Goal: Task Accomplishment & Management: Manage account settings

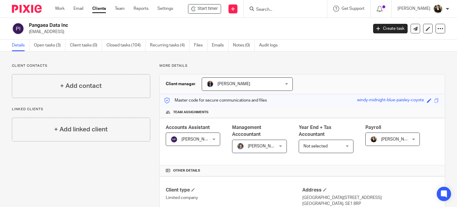
click at [282, 7] on input "Search" at bounding box center [282, 9] width 54 height 5
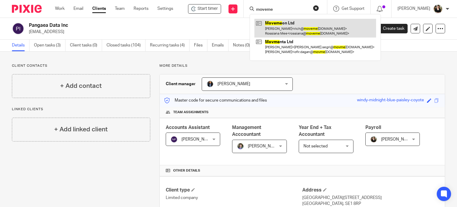
type input "moveme"
click at [278, 26] on link at bounding box center [315, 28] width 122 height 18
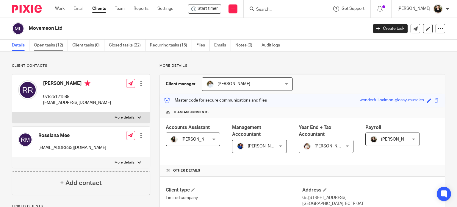
click at [39, 46] on link "Open tasks (12)" at bounding box center [51, 46] width 34 height 12
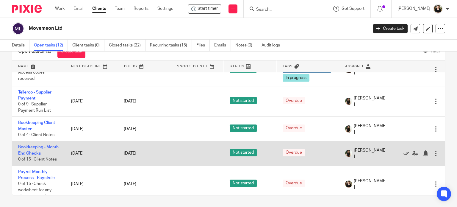
scroll to position [59, 0]
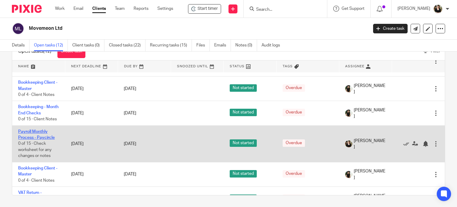
click at [34, 131] on link "Payroll Monthly Process - Paycircle" at bounding box center [36, 134] width 37 height 10
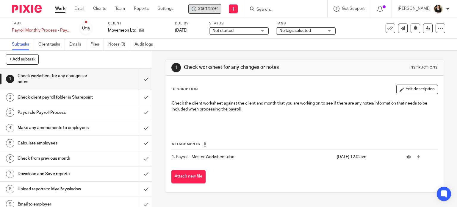
click at [210, 13] on div "Start timer" at bounding box center [204, 9] width 33 height 10
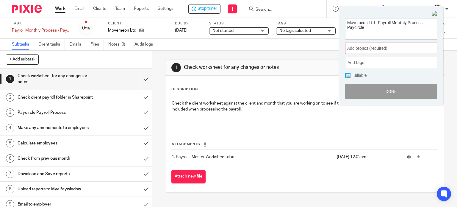
click at [402, 47] on span "Add project (required) :" at bounding box center [384, 48] width 75 height 6
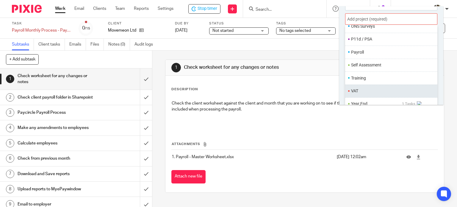
scroll to position [223, 0]
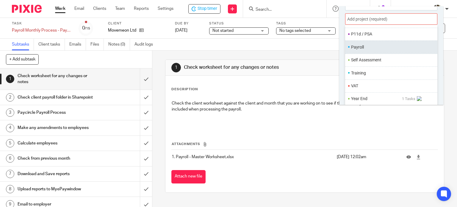
click at [379, 47] on li "Payroll" at bounding box center [390, 47] width 78 height 6
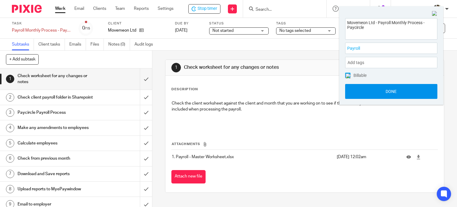
click at [384, 88] on button "Done" at bounding box center [391, 91] width 92 height 15
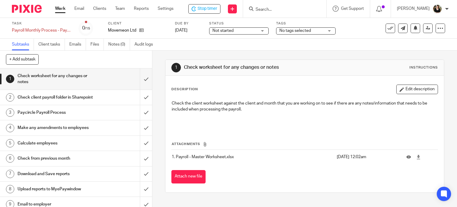
click at [305, 33] on span "No tags selected" at bounding box center [301, 31] width 45 height 6
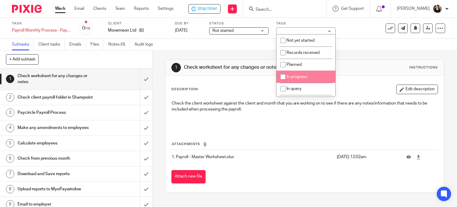
drag, startPoint x: 295, startPoint y: 62, endPoint x: 293, endPoint y: 74, distance: 12.5
click at [293, 74] on ul "Not yet started Records received Planned In progress In query Waiting for infor…" at bounding box center [305, 65] width 59 height 62
click at [293, 74] on li "In progress" at bounding box center [305, 76] width 59 height 12
checkbox input "true"
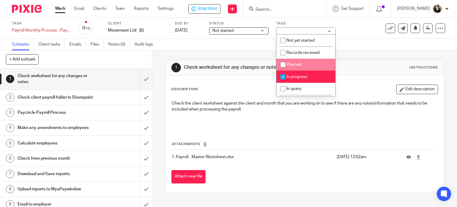
click at [367, 50] on div "Subtasks Client tasks Emails Files Notes (0) Audit logs" at bounding box center [228, 45] width 457 height 12
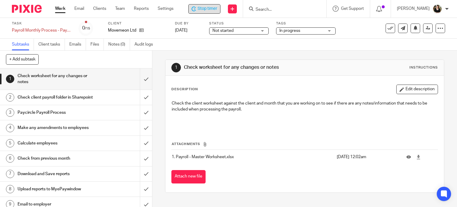
click at [213, 8] on span "Stop timer" at bounding box center [207, 9] width 20 height 6
click at [142, 77] on input "submit" at bounding box center [76, 78] width 152 height 21
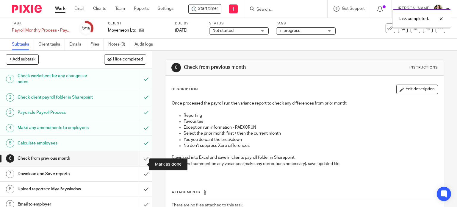
click at [137, 163] on input "submit" at bounding box center [76, 158] width 152 height 15
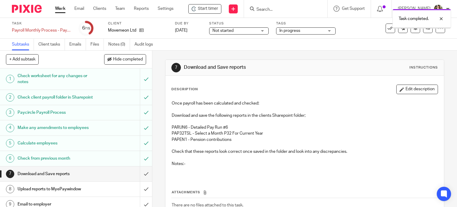
click at [142, 179] on input "submit" at bounding box center [76, 173] width 152 height 15
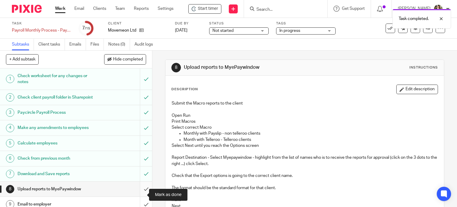
click at [141, 196] on input "submit" at bounding box center [76, 188] width 152 height 15
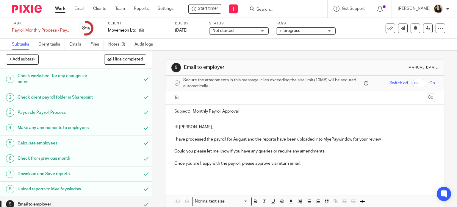
click at [265, 5] on form at bounding box center [287, 8] width 63 height 7
click at [265, 9] on input "Search" at bounding box center [283, 9] width 54 height 5
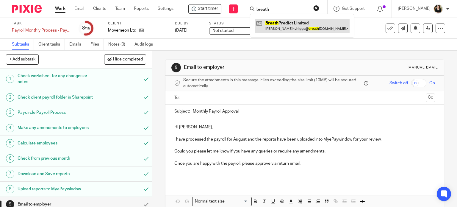
type input "breath"
click at [274, 25] on link at bounding box center [301, 26] width 95 height 14
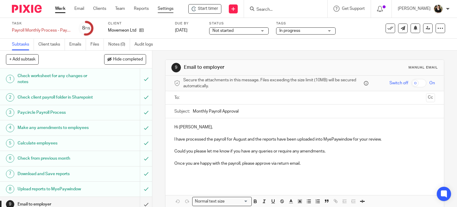
click at [164, 11] on link "Settings" at bounding box center [166, 9] width 16 height 6
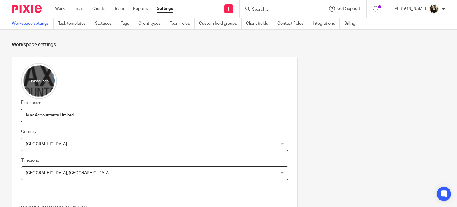
click at [73, 21] on link "Task templates" at bounding box center [74, 24] width 32 height 12
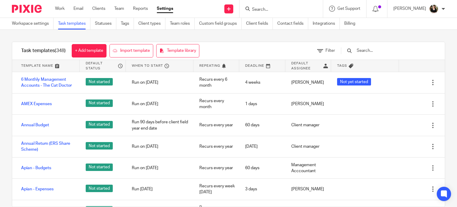
click at [390, 49] on input "text" at bounding box center [390, 50] width 69 height 7
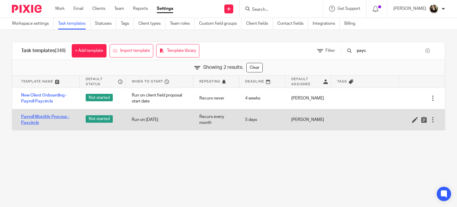
type input "payc"
click at [32, 115] on link "Payroll Monthly Process - Paycircle" at bounding box center [47, 120] width 53 height 12
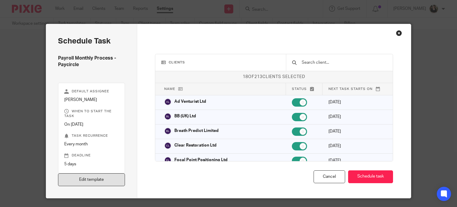
click at [96, 178] on link "Edit template" at bounding box center [91, 179] width 67 height 13
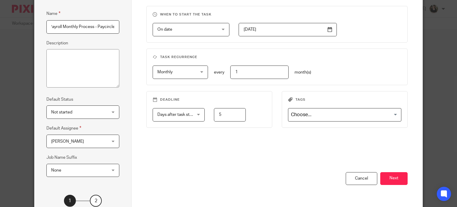
scroll to position [96, 0]
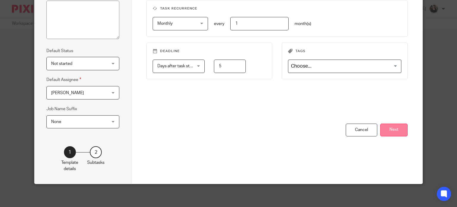
click at [394, 133] on button "Next" at bounding box center [393, 129] width 27 height 13
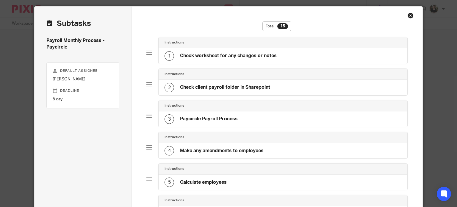
scroll to position [0, 0]
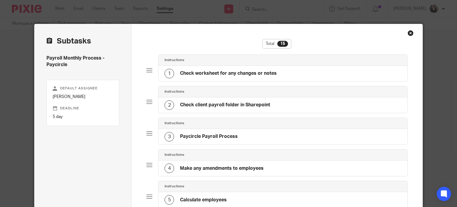
click at [229, 77] on div "1 Check worksheet for any changes or notes" at bounding box center [220, 74] width 112 height 10
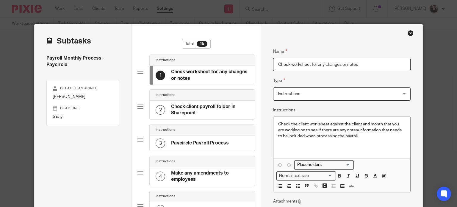
click at [191, 108] on h4 "Check client payroll folder in Sharepoint" at bounding box center [210, 109] width 78 height 13
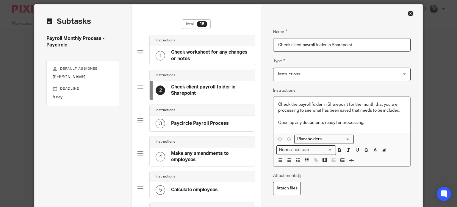
scroll to position [30, 0]
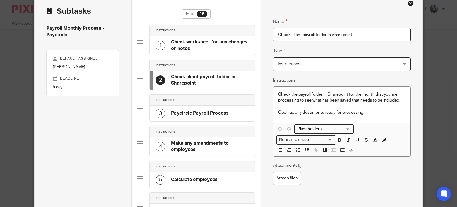
click at [195, 110] on h4 "Paycircle Payroll Process" at bounding box center [200, 113] width 58 height 6
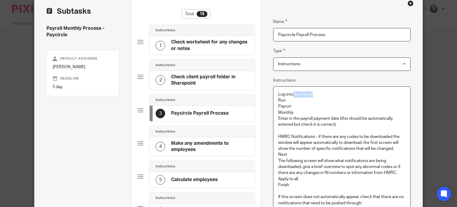
drag, startPoint x: 291, startPoint y: 93, endPoint x: 322, endPoint y: 96, distance: 30.7
click at [322, 96] on p "Log into Iris Payroll" at bounding box center [341, 94] width 127 height 6
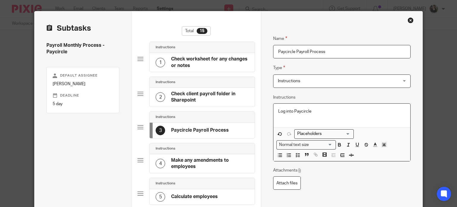
scroll to position [0, 0]
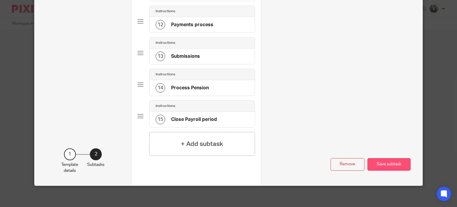
click at [378, 160] on button "Save subtask" at bounding box center [388, 164] width 43 height 13
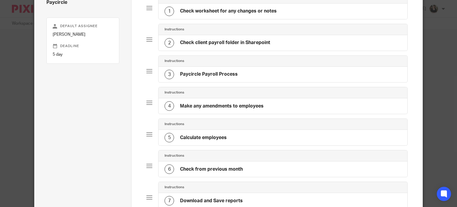
scroll to position [81, 0]
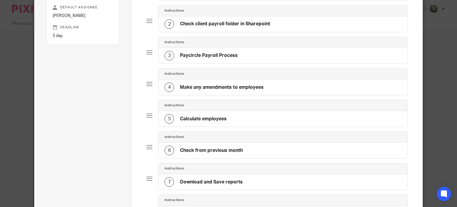
click at [210, 87] on h4 "Make any amendments to employees" at bounding box center [222, 87] width 84 height 6
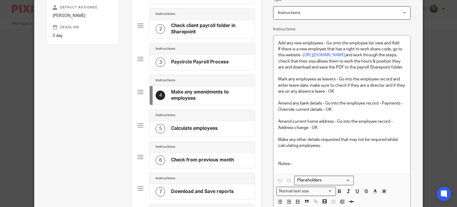
scroll to position [0, 0]
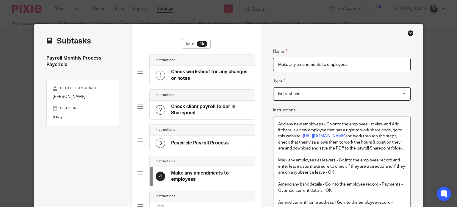
click at [408, 33] on div "Close this dialog window" at bounding box center [410, 33] width 6 height 6
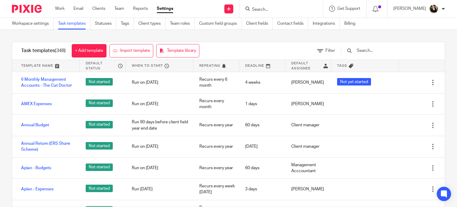
click at [294, 8] on input "Search" at bounding box center [278, 9] width 54 height 5
click at [283, 8] on input "Search" at bounding box center [278, 9] width 54 height 5
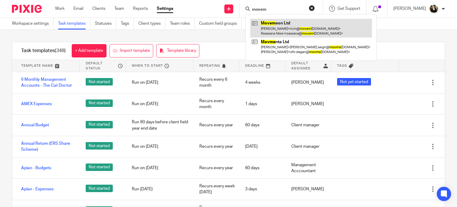
type input "movem"
click at [277, 23] on link at bounding box center [311, 28] width 122 height 18
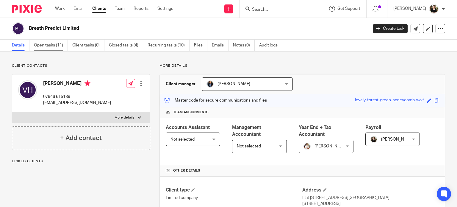
click at [48, 48] on link "Open tasks (11)" at bounding box center [51, 46] width 34 height 12
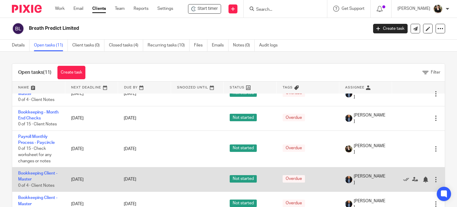
scroll to position [21, 0]
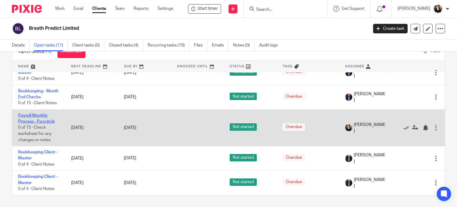
click at [43, 116] on link "Payroll Monthly Process - Paycircle" at bounding box center [36, 118] width 37 height 10
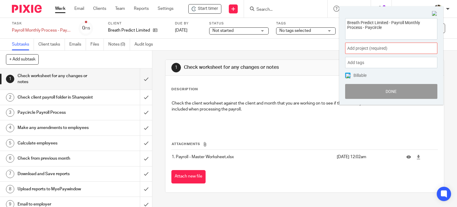
click at [389, 51] on span "Add project (required) :" at bounding box center [384, 48] width 75 height 6
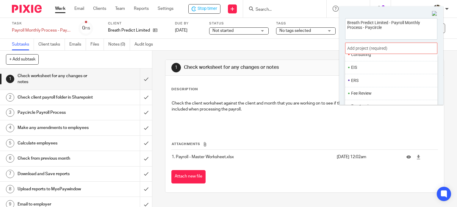
scroll to position [223, 0]
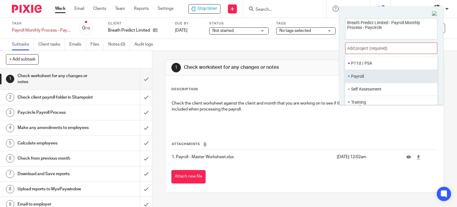
click at [364, 73] on li "Payroll" at bounding box center [390, 76] width 78 height 6
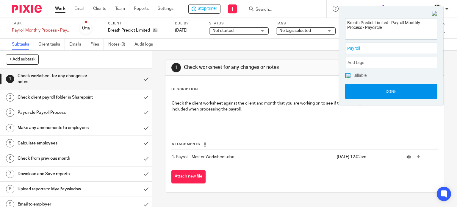
click at [396, 95] on button "Done" at bounding box center [391, 91] width 92 height 15
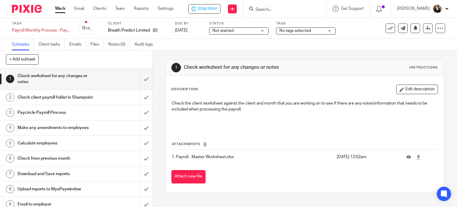
click at [231, 32] on span "Not started" at bounding box center [222, 31] width 21 height 4
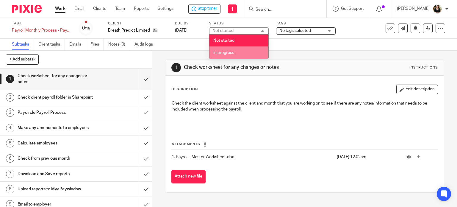
click at [230, 51] on span "In progress" at bounding box center [223, 53] width 21 height 4
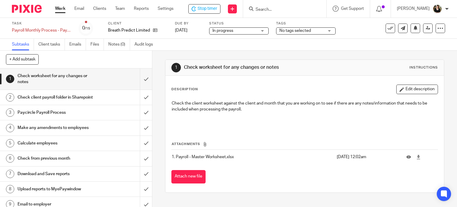
click at [298, 29] on span "No tags selected" at bounding box center [295, 31] width 32 height 4
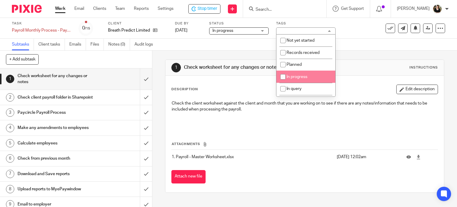
click at [298, 75] on span "In progress" at bounding box center [296, 77] width 21 height 4
click at [287, 79] on input "checkbox" at bounding box center [282, 76] width 11 height 11
checkbox input "true"
click at [362, 60] on div "1 Check worksheet for any changes or notes Instructions" at bounding box center [304, 68] width 279 height 16
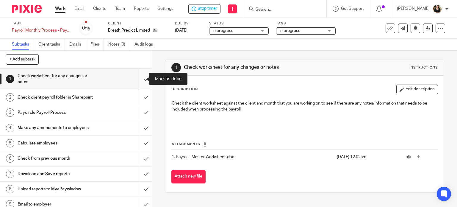
click at [140, 78] on input "submit" at bounding box center [76, 78] width 152 height 21
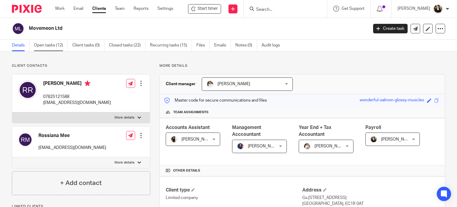
click at [46, 43] on link "Open tasks (12)" at bounding box center [51, 46] width 34 height 12
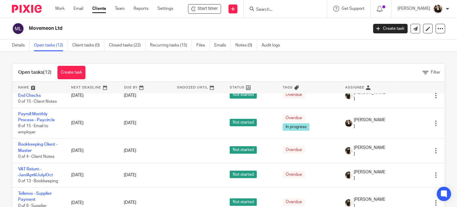
scroll to position [68, 0]
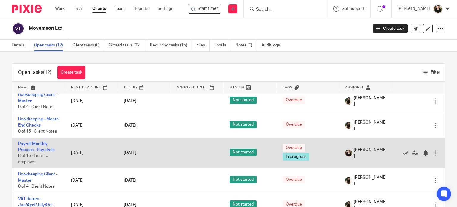
click at [49, 146] on td "Payroll Monthly Process - Paycircle 8 of 15 · Email to employer" at bounding box center [38, 152] width 53 height 31
click at [39, 146] on td "Payroll Monthly Process - Paycircle 8 of 15 · Email to employer" at bounding box center [38, 152] width 53 height 31
click at [38, 142] on link "Payroll Monthly Process - Paycircle" at bounding box center [36, 147] width 37 height 10
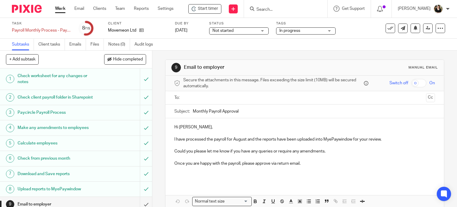
click at [296, 30] on span "In progress" at bounding box center [289, 31] width 21 height 4
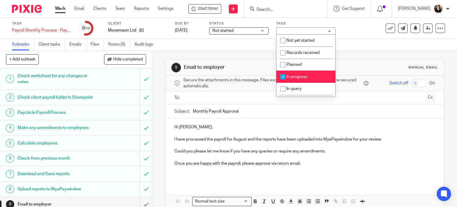
click at [293, 77] on span "In progress" at bounding box center [296, 77] width 21 height 4
checkbox input "false"
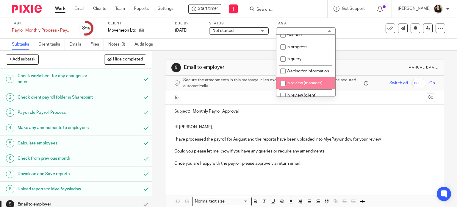
scroll to position [59, 0]
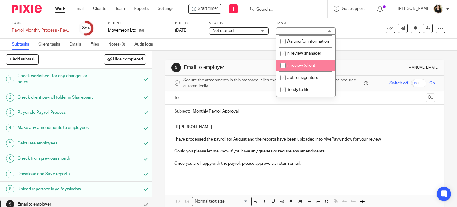
click at [297, 72] on li "In review (client)" at bounding box center [305, 65] width 59 height 12
checkbox input "true"
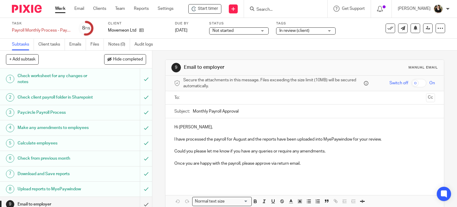
click at [232, 30] on span "Not started" at bounding box center [222, 31] width 21 height 4
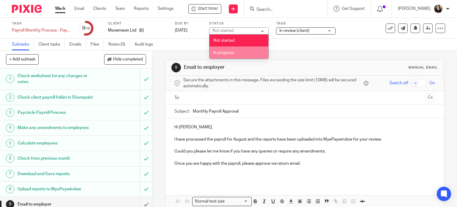
click at [231, 52] on span "In progress" at bounding box center [223, 53] width 21 height 4
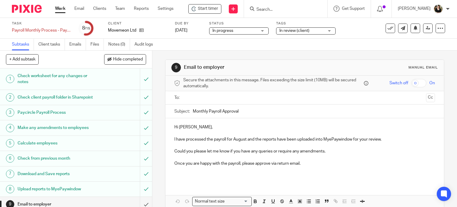
click at [295, 49] on div "Subtasks Client tasks Emails Files Notes (0) Audit logs" at bounding box center [228, 45] width 457 height 12
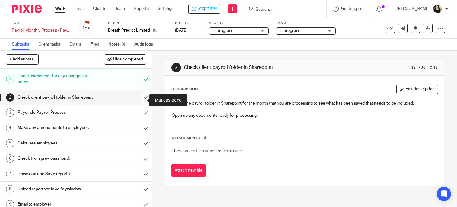
click at [139, 100] on input "submit" at bounding box center [76, 97] width 152 height 15
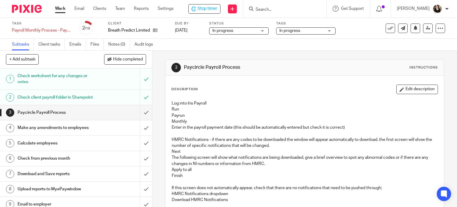
click at [298, 31] on span "In progress" at bounding box center [289, 31] width 21 height 4
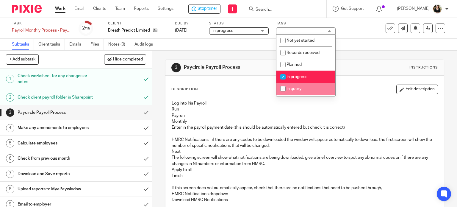
click at [300, 78] on span "In progress" at bounding box center [296, 77] width 21 height 4
checkbox input "false"
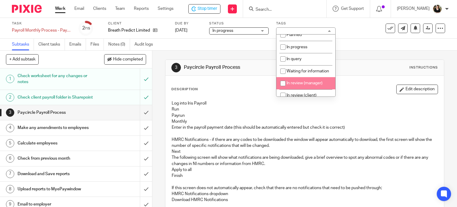
scroll to position [59, 0]
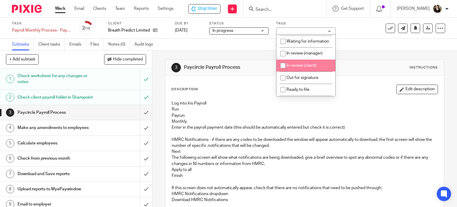
click at [300, 67] on span "In review (client)" at bounding box center [301, 65] width 30 height 4
checkbox input "true"
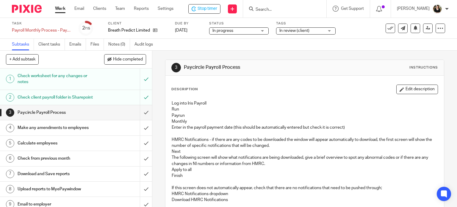
click at [362, 69] on div "3 Paycircle Payroll Process Instructions" at bounding box center [304, 68] width 267 height 10
click at [195, 11] on div "Stop timer" at bounding box center [204, 9] width 26 height 6
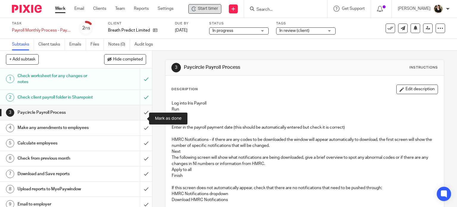
click at [142, 116] on input "submit" at bounding box center [76, 112] width 152 height 15
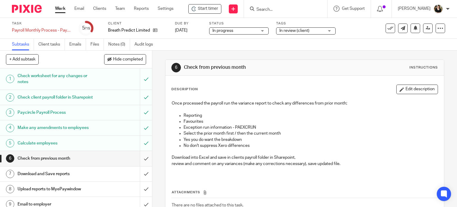
click at [140, 165] on input "submit" at bounding box center [76, 158] width 152 height 15
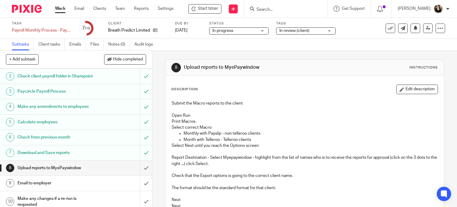
scroll to position [30, 0]
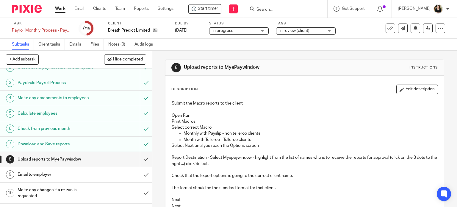
click at [293, 7] on input "Search" at bounding box center [283, 9] width 54 height 5
type input "f"
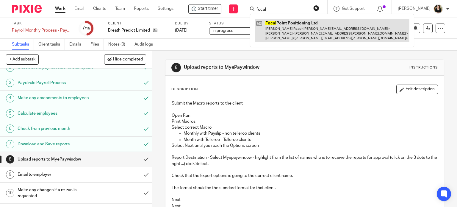
type input "focal"
click at [276, 26] on link at bounding box center [331, 30] width 155 height 23
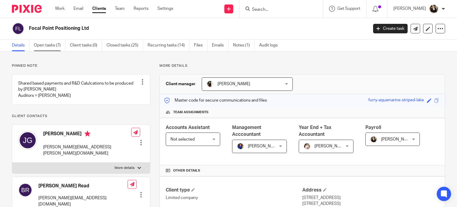
click at [51, 48] on link "Open tasks (7)" at bounding box center [50, 46] width 32 height 12
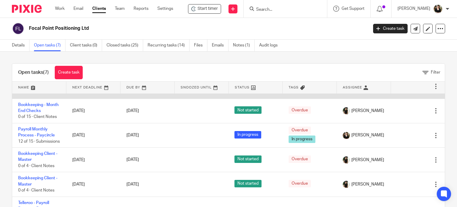
scroll to position [30, 0]
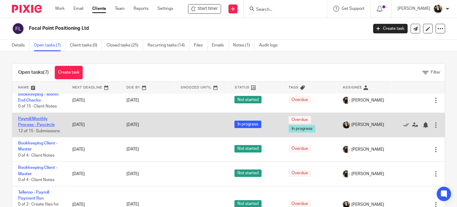
click at [35, 122] on link "Payroll Monthly Process - Paycircle" at bounding box center [36, 122] width 37 height 10
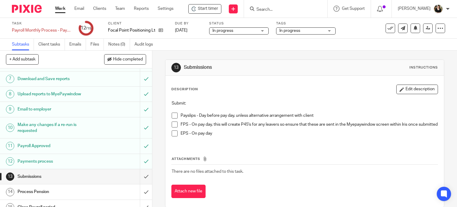
scroll to position [108, 0]
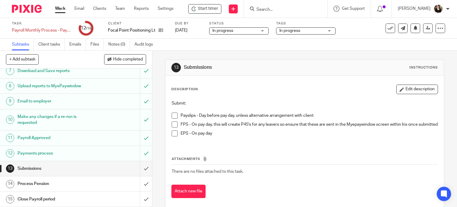
click at [172, 113] on span at bounding box center [175, 115] width 6 height 6
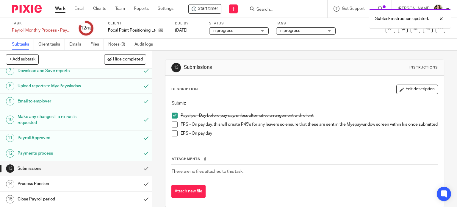
click at [174, 123] on span at bounding box center [175, 124] width 6 height 6
click at [173, 136] on span at bounding box center [175, 133] width 6 height 6
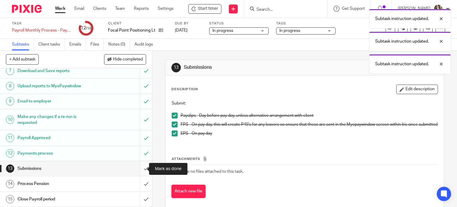
click at [138, 169] on input "submit" at bounding box center [76, 168] width 152 height 15
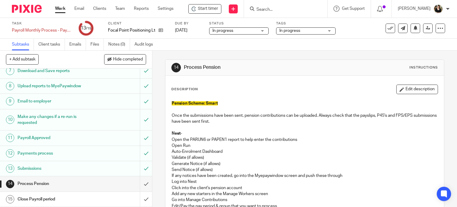
scroll to position [108, 0]
click at [141, 179] on input "submit" at bounding box center [76, 183] width 152 height 15
